Goal: Transaction & Acquisition: Subscribe to service/newsletter

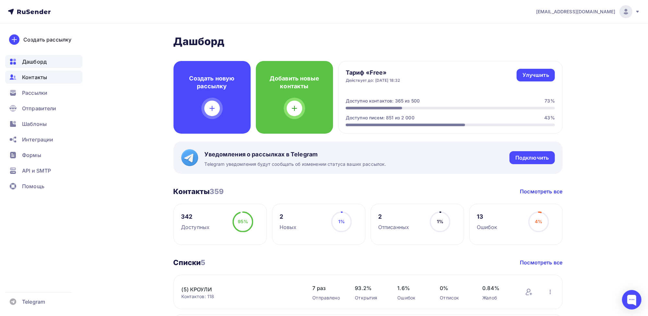
click at [32, 79] on span "Контакты" at bounding box center [34, 77] width 25 height 8
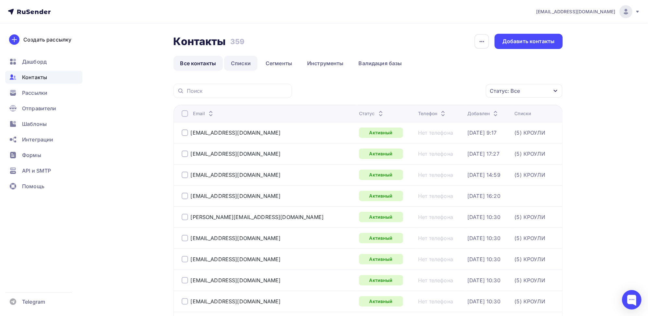
click at [241, 63] on link "Списки" at bounding box center [240, 63] width 33 height 15
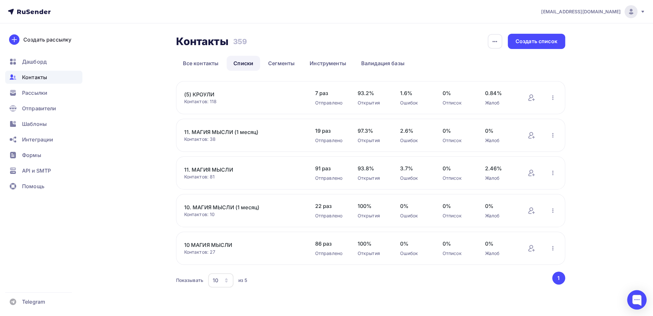
click at [200, 95] on link "(5) КРОУЛИ" at bounding box center [239, 95] width 110 height 8
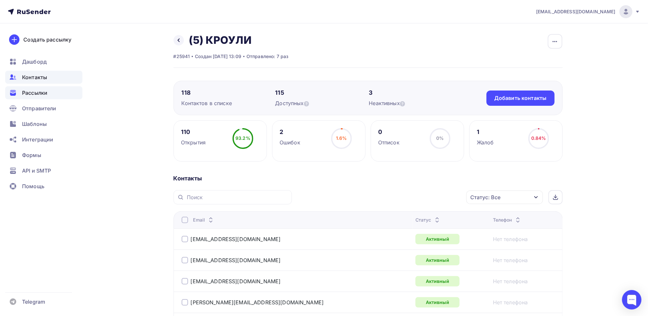
click at [36, 94] on span "Рассылки" at bounding box center [34, 93] width 25 height 8
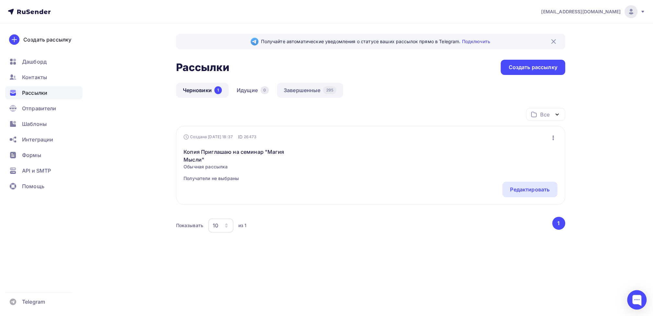
click at [310, 92] on link "Завершенные 295" at bounding box center [310, 90] width 66 height 15
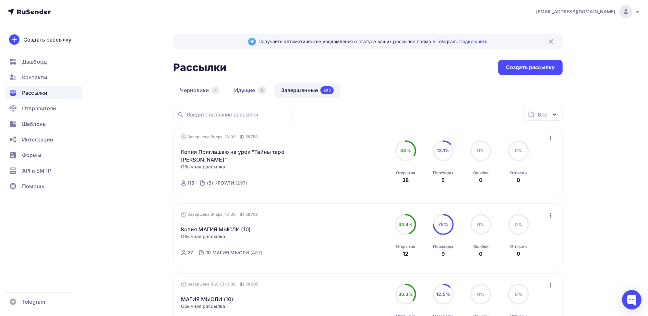
click at [552, 139] on icon "button" at bounding box center [551, 138] width 8 height 8
click at [529, 177] on div "Копировать в новую" at bounding box center [521, 180] width 67 height 8
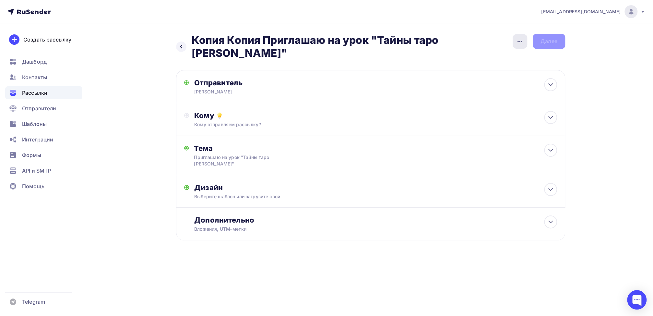
click at [519, 41] on icon "button" at bounding box center [520, 42] width 8 height 8
click at [474, 73] on div "Переименовать рассылку" at bounding box center [485, 74] width 80 height 8
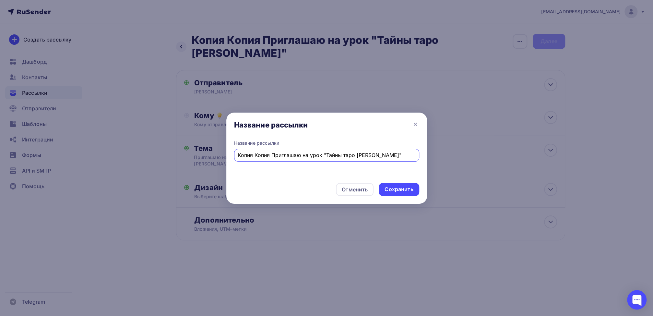
drag, startPoint x: 271, startPoint y: 154, endPoint x: 234, endPoint y: 153, distance: 37.6
click at [234, 153] on div "Копия Копия Приглашаю на урок "Тайны таро [PERSON_NAME]"" at bounding box center [326, 155] width 185 height 13
type input "Приглашаю на урок "Тайны таро [PERSON_NAME]""
click at [396, 189] on div "Сохранить" at bounding box center [399, 189] width 29 height 7
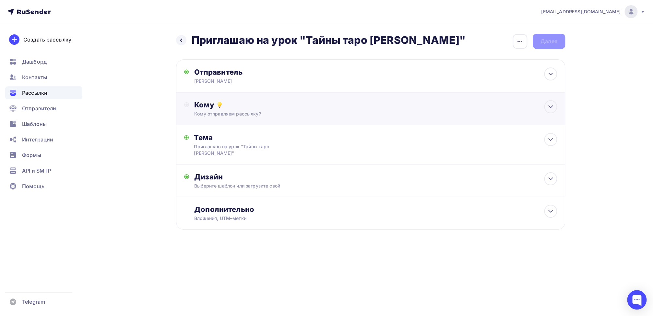
click at [205, 103] on div "Кому" at bounding box center [375, 104] width 363 height 9
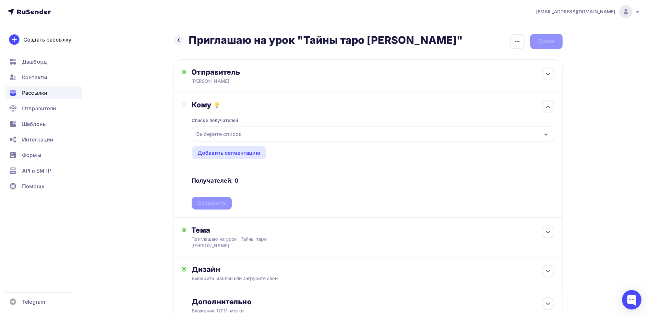
click at [234, 134] on div "Выберите список" at bounding box center [219, 134] width 51 height 12
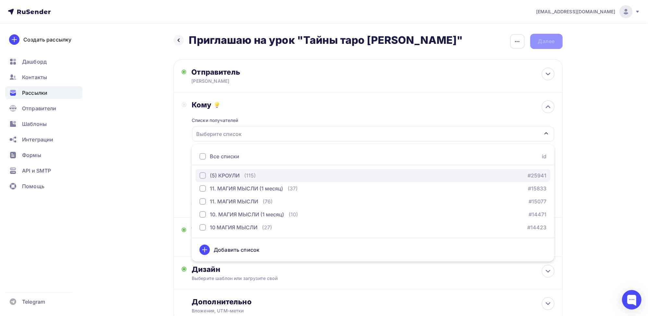
click at [204, 177] on div "button" at bounding box center [203, 175] width 6 height 6
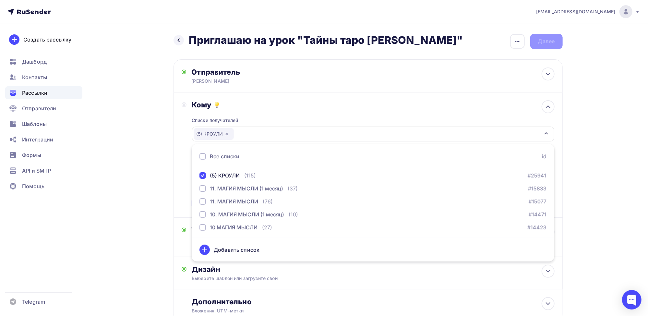
click at [183, 128] on div "Кому Списки получателей (5) КРОУЛИ Все списки id (5) КРОУЛИ (115) #25941 11. МА…" at bounding box center [368, 154] width 373 height 109
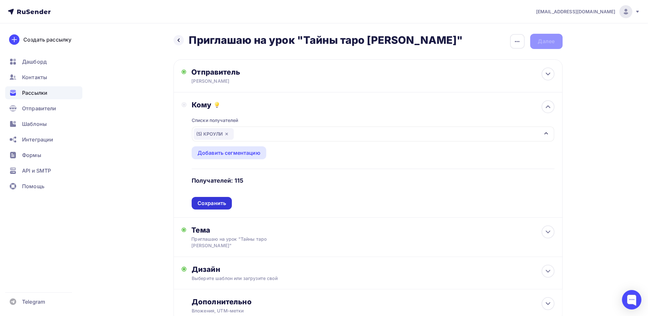
click at [208, 204] on div "Сохранить" at bounding box center [212, 203] width 29 height 7
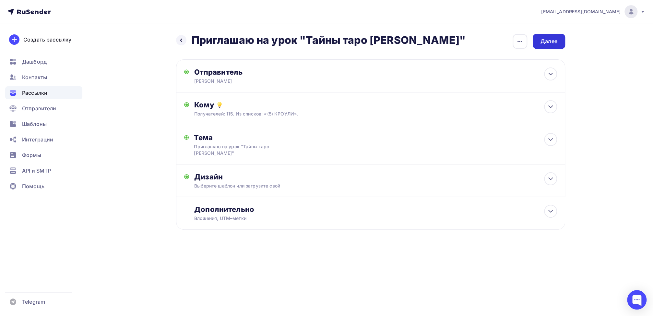
click at [551, 45] on div "Далее" at bounding box center [549, 41] width 17 height 7
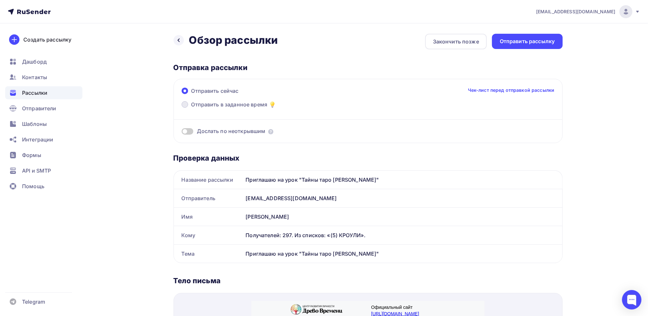
click at [185, 104] on span at bounding box center [185, 104] width 6 height 6
click at [191, 108] on input "Отправить в заданное время" at bounding box center [191, 108] width 0 height 0
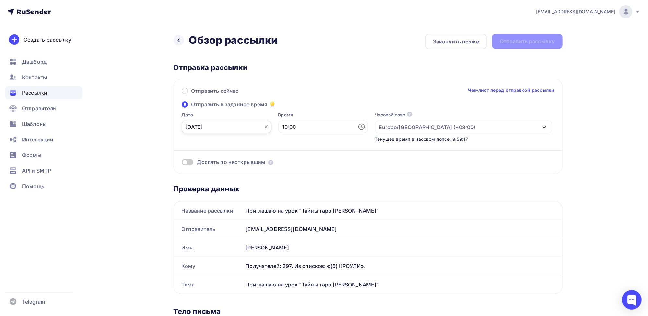
click at [197, 126] on input "[DATE]" at bounding box center [227, 127] width 90 height 12
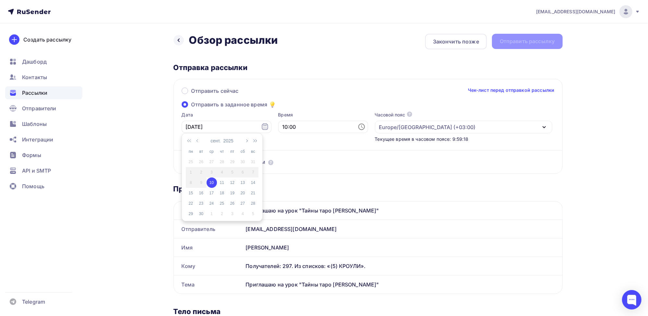
click at [211, 184] on div "10" at bounding box center [212, 183] width 10 height 6
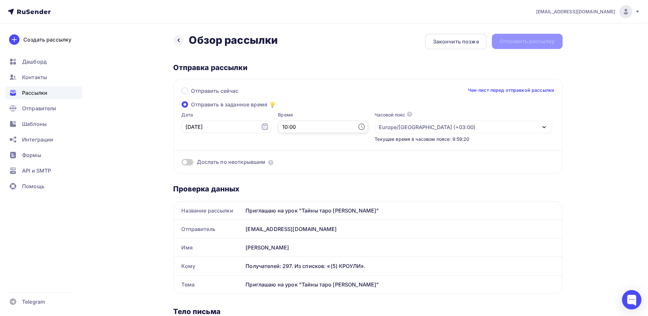
click at [290, 127] on input "10:00" at bounding box center [323, 127] width 90 height 12
click at [285, 158] on li "18" at bounding box center [287, 157] width 33 height 10
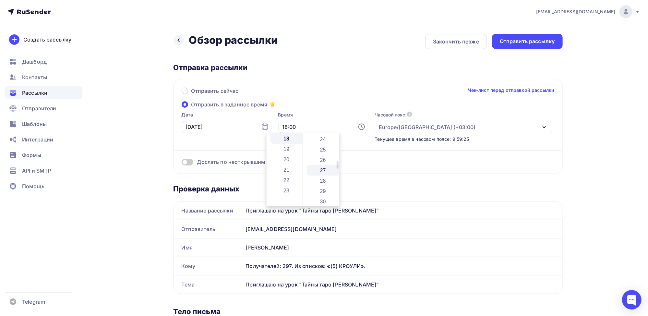
scroll to position [260, 0]
click at [323, 188] on li "30" at bounding box center [323, 190] width 33 height 10
type input "18:30"
click at [312, 106] on div "Отправить сейчас Чек-лист перед отправкой рассылки Отправить в заданное время Д…" at bounding box center [368, 126] width 389 height 95
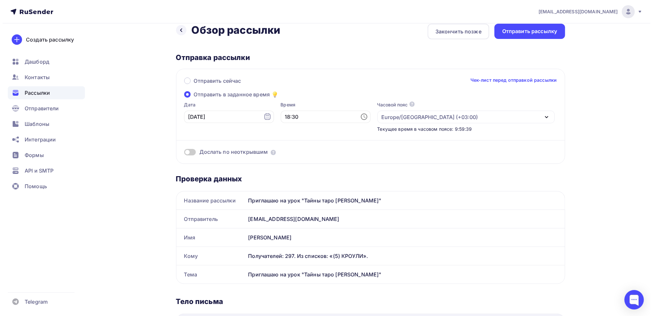
scroll to position [0, 0]
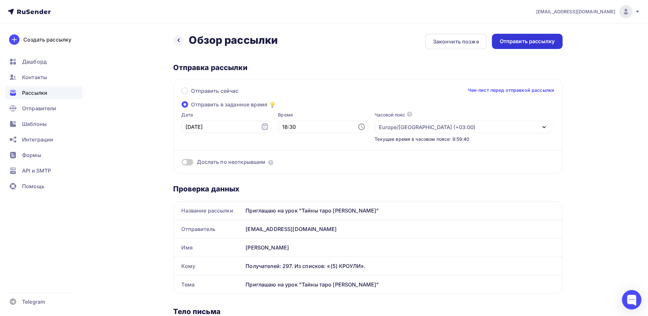
click at [543, 43] on div "Отправить рассылку" at bounding box center [527, 41] width 55 height 7
